Goal: Information Seeking & Learning: Learn about a topic

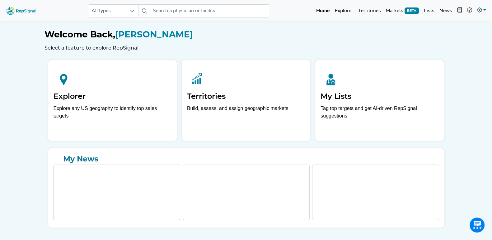
click at [477, 11] on link at bounding box center [482, 11] width 14 height 12
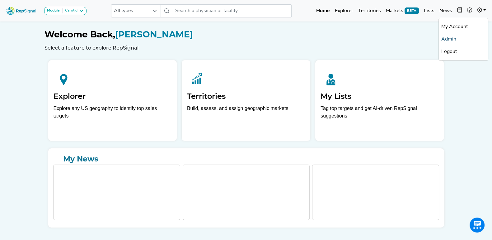
click at [452, 39] on link "Admin" at bounding box center [463, 39] width 49 height 12
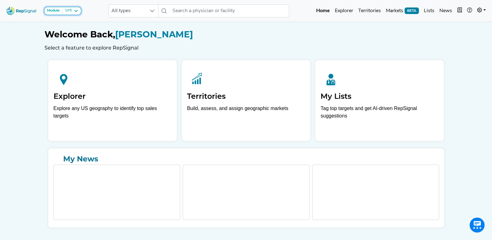
click at [78, 14] on button "Module SPE" at bounding box center [62, 11] width 37 height 8
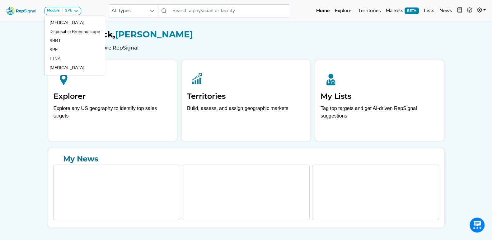
click at [11, 64] on div "Module SPE [MEDICAL_DATA] Disposable Bronchoscope SBRT SPE TTNA [MEDICAL_DATA] …" at bounding box center [246, 127] width 492 height 255
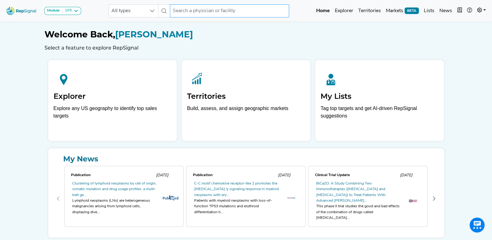
click at [185, 8] on input "text" at bounding box center [229, 10] width 119 height 13
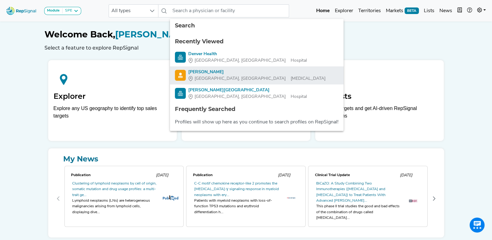
click at [212, 75] on span "[GEOGRAPHIC_DATA], [GEOGRAPHIC_DATA]" at bounding box center [240, 78] width 91 height 7
type input "[PERSON_NAME]"
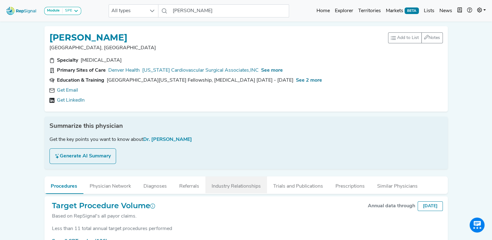
click at [240, 186] on button "Industry Relationships" at bounding box center [237, 184] width 62 height 17
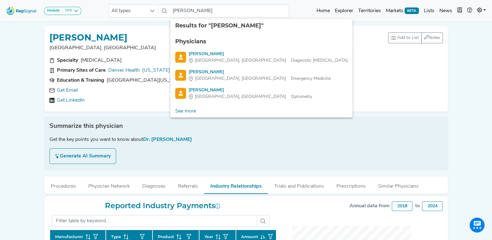
click at [303, 141] on div "Get the key points you want to know about Dr. [PERSON_NAME]" at bounding box center [247, 139] width 394 height 7
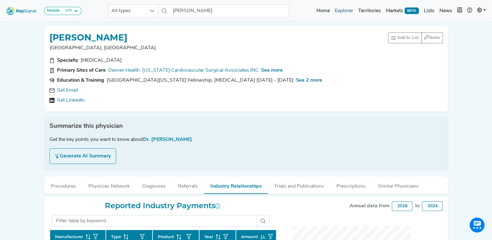
click at [341, 9] on link "Explorer" at bounding box center [344, 11] width 23 height 12
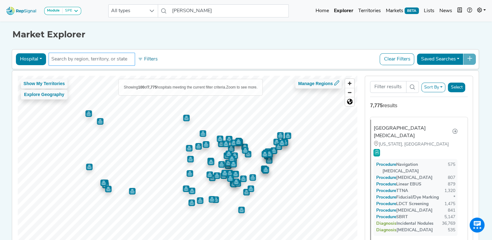
click at [98, 57] on li at bounding box center [91, 59] width 81 height 10
click at [77, 60] on input "text" at bounding box center [91, 58] width 81 height 7
click at [168, 35] on h1 "Market Explorer" at bounding box center [246, 34] width 468 height 11
click at [110, 62] on input "text" at bounding box center [91, 58] width 81 height 7
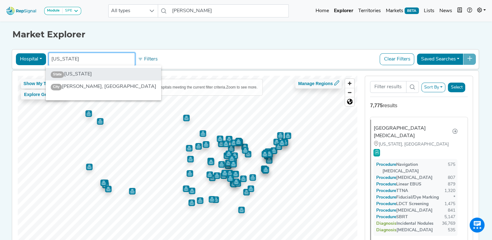
type input "[US_STATE]"
click at [104, 75] on li "State [US_STATE]" at bounding box center [104, 74] width 116 height 12
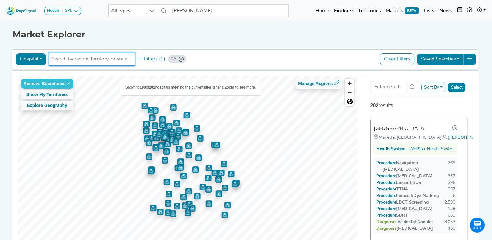
click at [458, 56] on button "Saved Searches" at bounding box center [440, 59] width 47 height 12
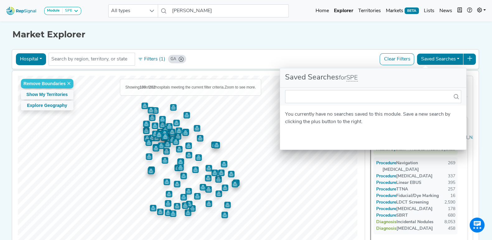
click at [463, 36] on h1 "Market Explorer" at bounding box center [246, 34] width 468 height 11
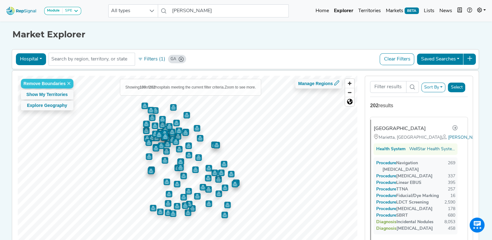
click at [472, 57] on icon at bounding box center [469, 58] width 5 height 5
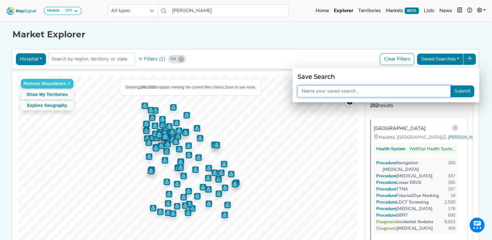
click at [405, 89] on input "text" at bounding box center [374, 91] width 153 height 12
type input "Hospitals for SPE Module in [US_STATE]"
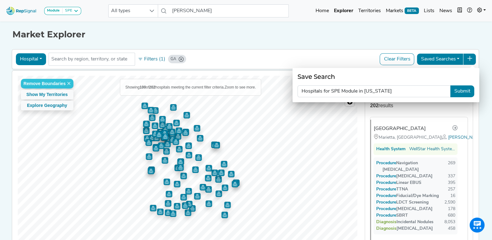
click at [464, 93] on button "Submit" at bounding box center [463, 91] width 24 height 12
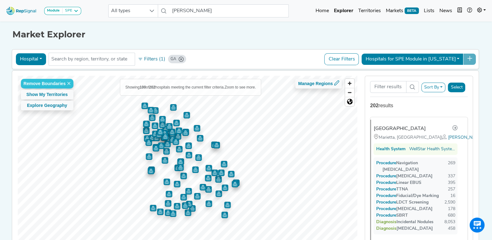
click at [459, 59] on button "Hospitals for SPE Module in [US_STATE]" at bounding box center [413, 59] width 102 height 12
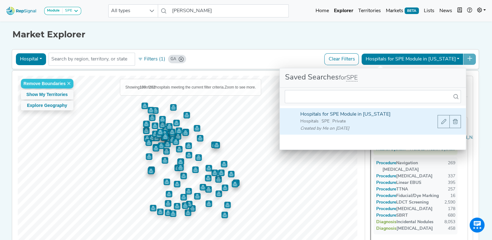
click at [353, 113] on link "Hospitals for SPE Module in [US_STATE]" at bounding box center [346, 114] width 90 height 5
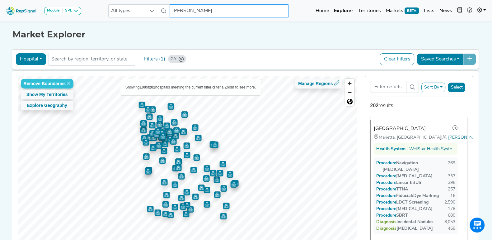
click at [196, 11] on input "[PERSON_NAME]" at bounding box center [229, 10] width 119 height 13
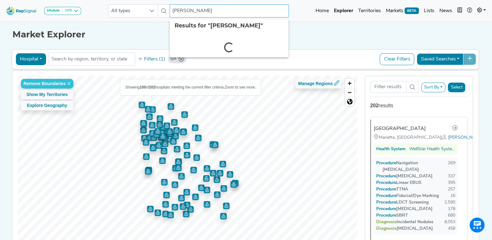
click at [196, 11] on input "[PERSON_NAME]" at bounding box center [229, 10] width 119 height 13
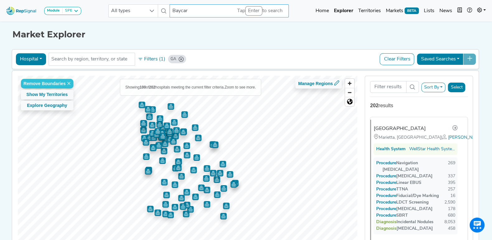
type input "Baycare"
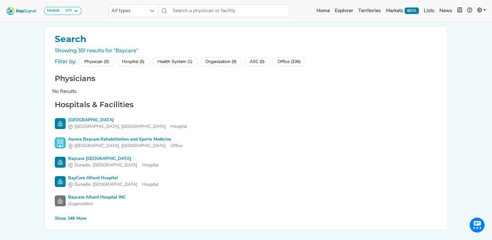
click at [67, 221] on div "Show 346 More" at bounding box center [70, 218] width 31 height 7
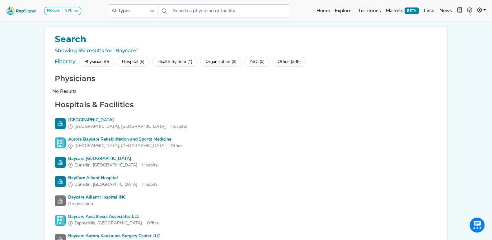
click at [178, 61] on div "Health System (1)" at bounding box center [174, 62] width 45 height 10
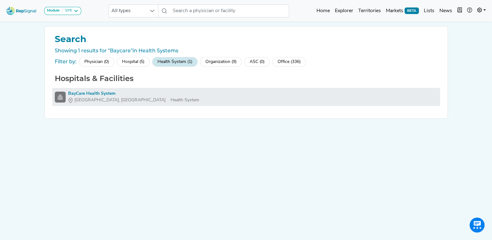
click at [106, 92] on div "BayCare Health System" at bounding box center [133, 93] width 131 height 7
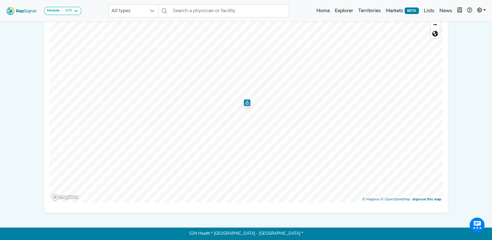
scroll to position [195, 0]
click at [190, 9] on input "text" at bounding box center [229, 10] width 119 height 13
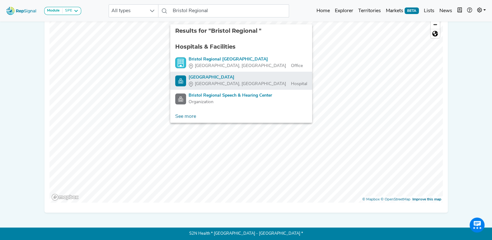
click at [235, 81] on div "[GEOGRAPHIC_DATA], [GEOGRAPHIC_DATA]" at bounding box center [248, 84] width 119 height 7
type input "[GEOGRAPHIC_DATA]"
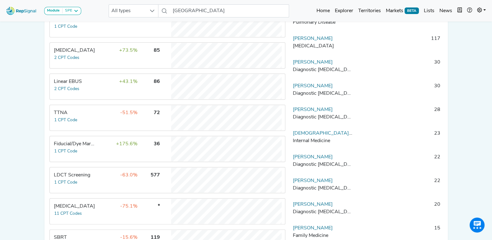
scroll to position [155, 0]
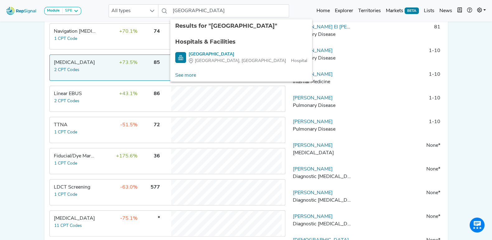
click at [100, 72] on td "+73.5%" at bounding box center [117, 67] width 40 height 25
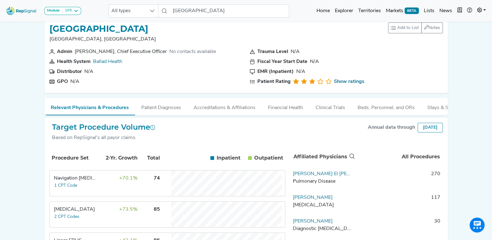
scroll to position [0, 0]
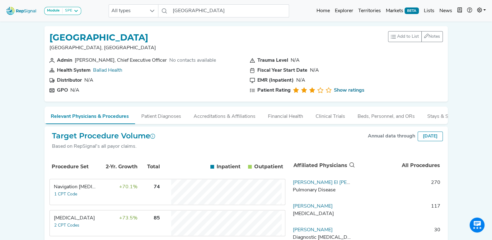
drag, startPoint x: 341, startPoint y: 11, endPoint x: 335, endPoint y: 17, distance: 9.2
click at [341, 10] on link "Explorer" at bounding box center [344, 11] width 23 height 12
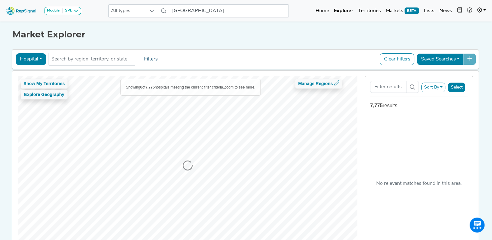
click at [151, 61] on button "Filters" at bounding box center [147, 59] width 23 height 11
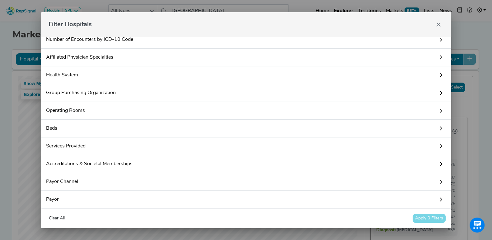
scroll to position [91, 0]
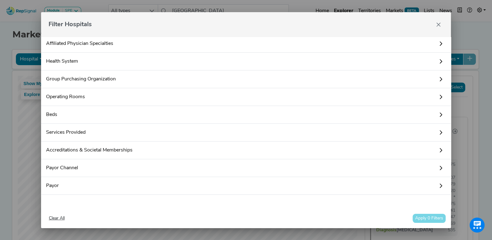
click at [120, 130] on link "Services Provided" at bounding box center [246, 133] width 410 height 18
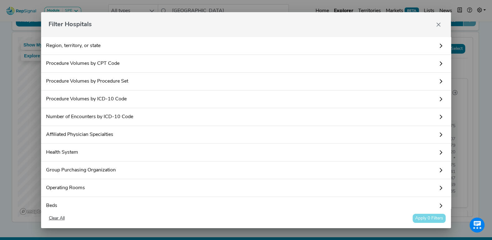
scroll to position [0, 0]
click at [437, 22] on icon "Close" at bounding box center [438, 24] width 5 height 5
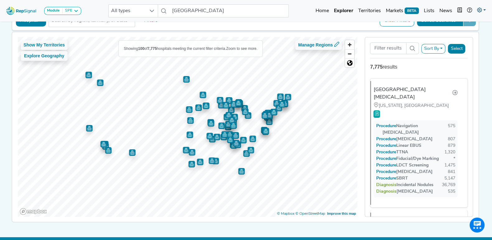
click at [481, 9] on icon at bounding box center [479, 9] width 5 height 5
click at [459, 39] on link "Admin" at bounding box center [463, 39] width 49 height 12
